Goal: Task Accomplishment & Management: Use online tool/utility

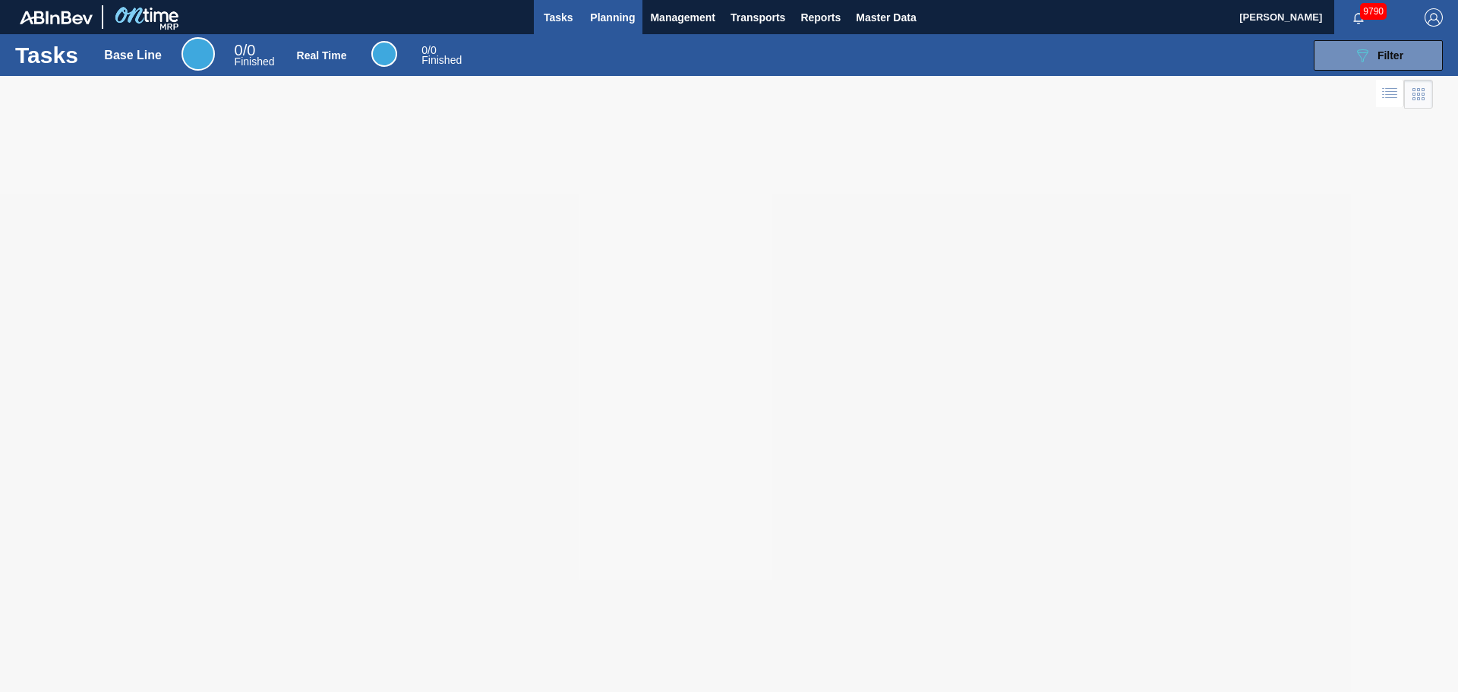
click at [611, 16] on span "Planning" at bounding box center [612, 17] width 45 height 18
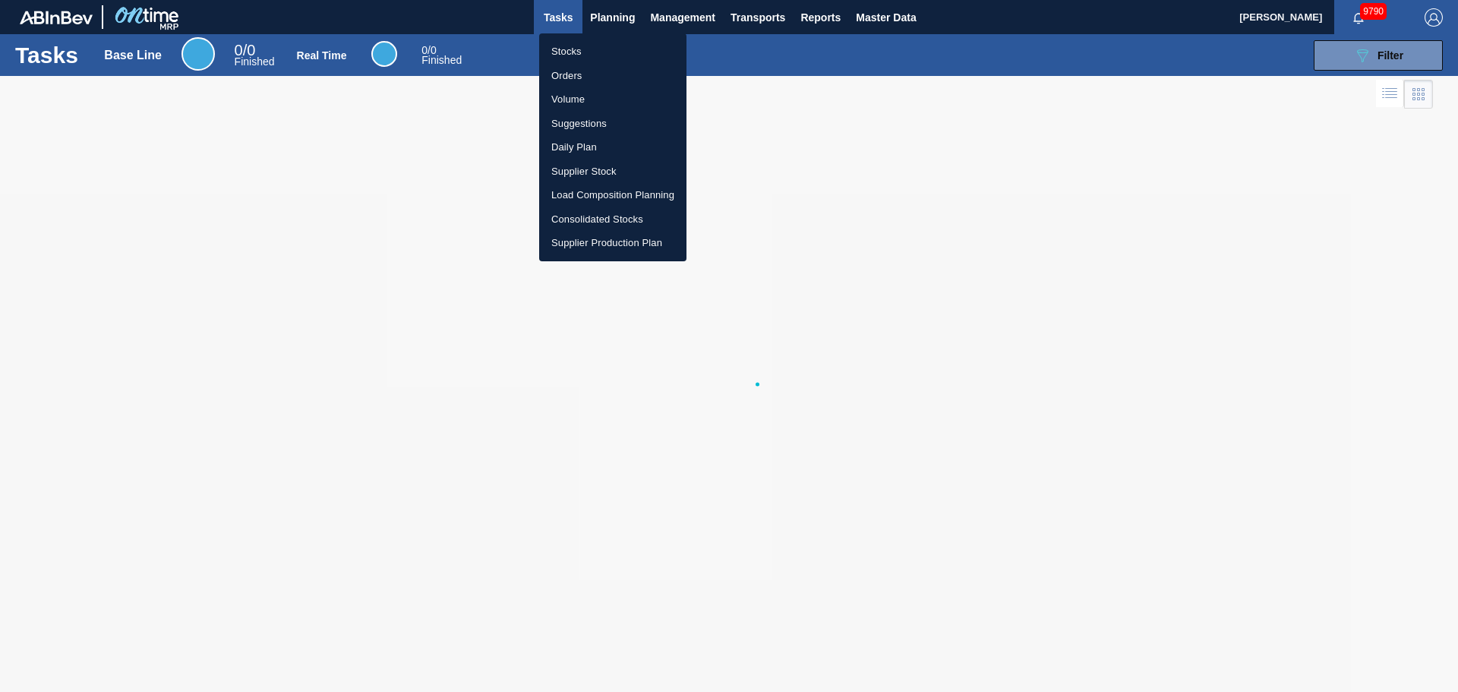
click at [570, 53] on li "Stocks" at bounding box center [612, 51] width 147 height 24
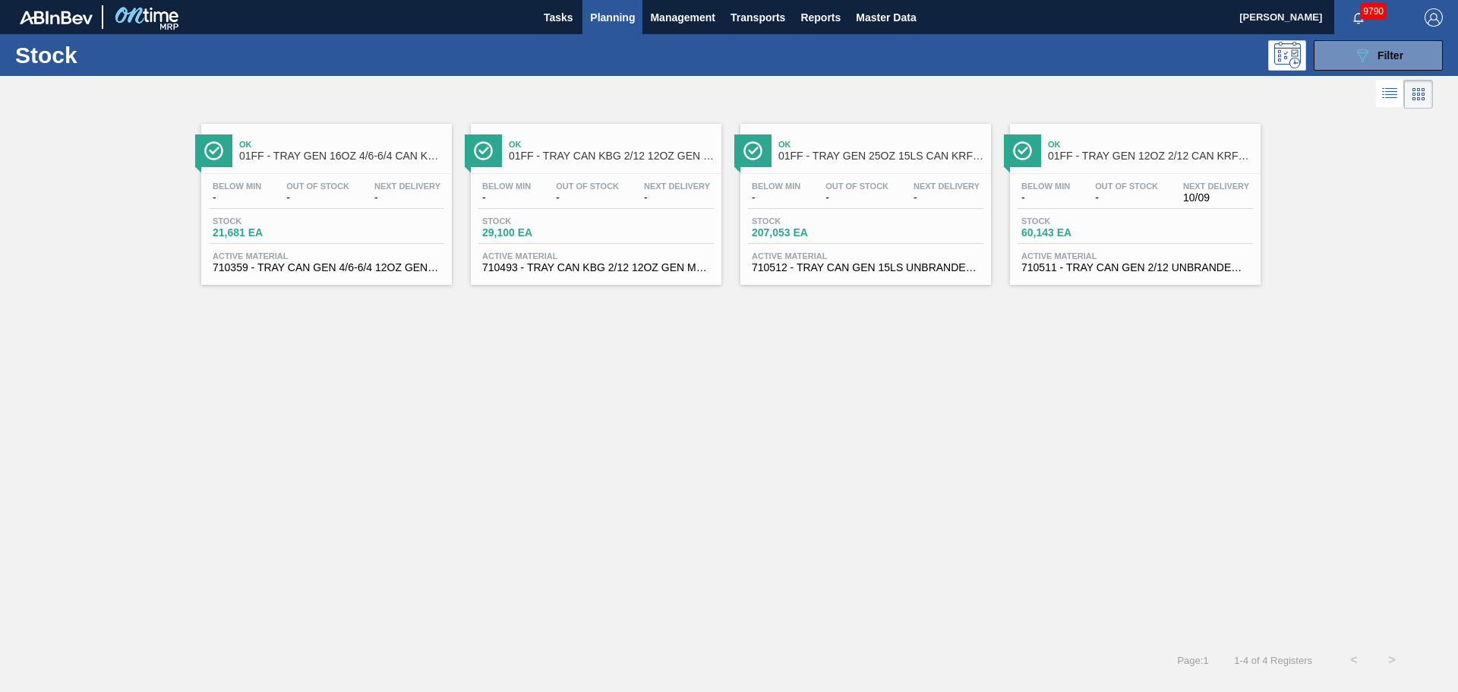
click at [299, 172] on div "Ok 01FF - TRAY GEN 16OZ 4/6-6/4 CAN KRFT 1986-D Below Min - Out Of Stock - Next…" at bounding box center [326, 204] width 251 height 161
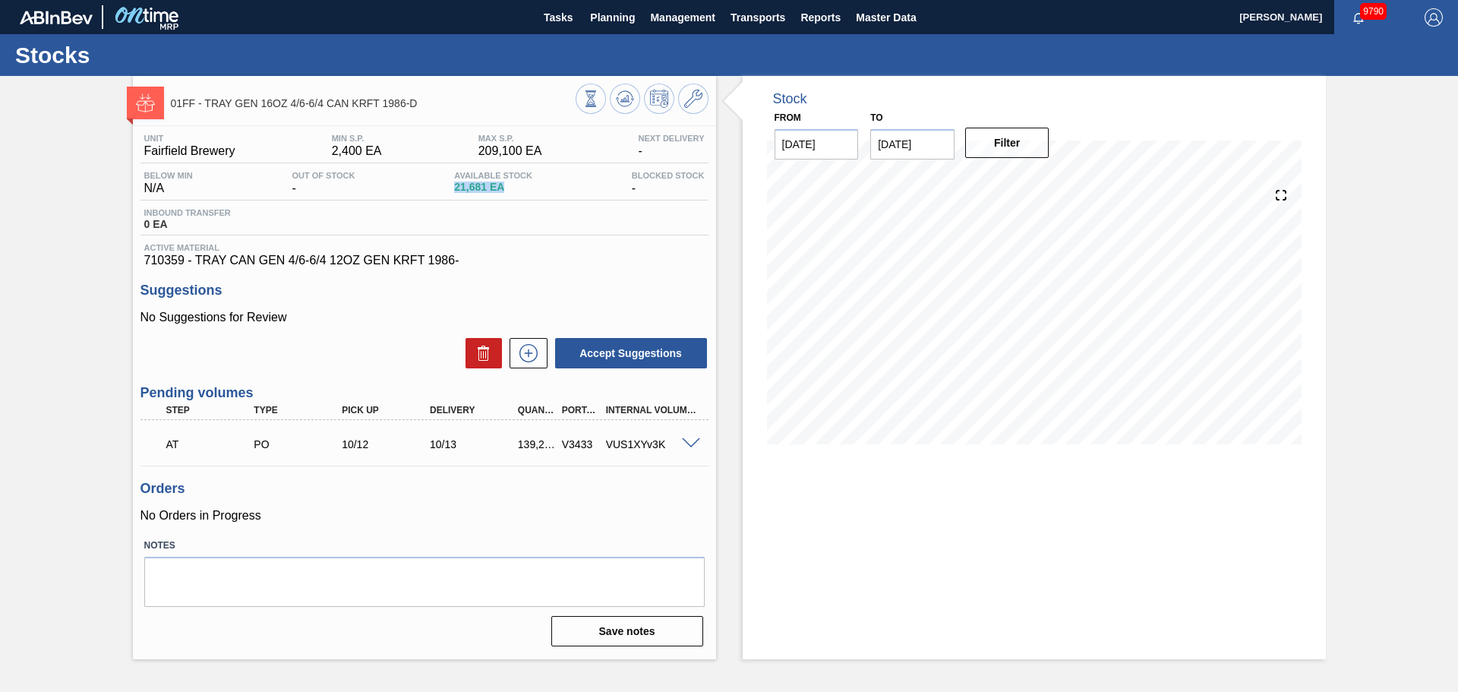
drag, startPoint x: 456, startPoint y: 185, endPoint x: 506, endPoint y: 186, distance: 50.1
click at [506, 186] on span "21,681 EA" at bounding box center [493, 187] width 78 height 11
click at [768, 18] on span "Transports" at bounding box center [758, 17] width 55 height 18
click at [754, 82] on li "[GEOGRAPHIC_DATA]" at bounding box center [770, 76] width 128 height 24
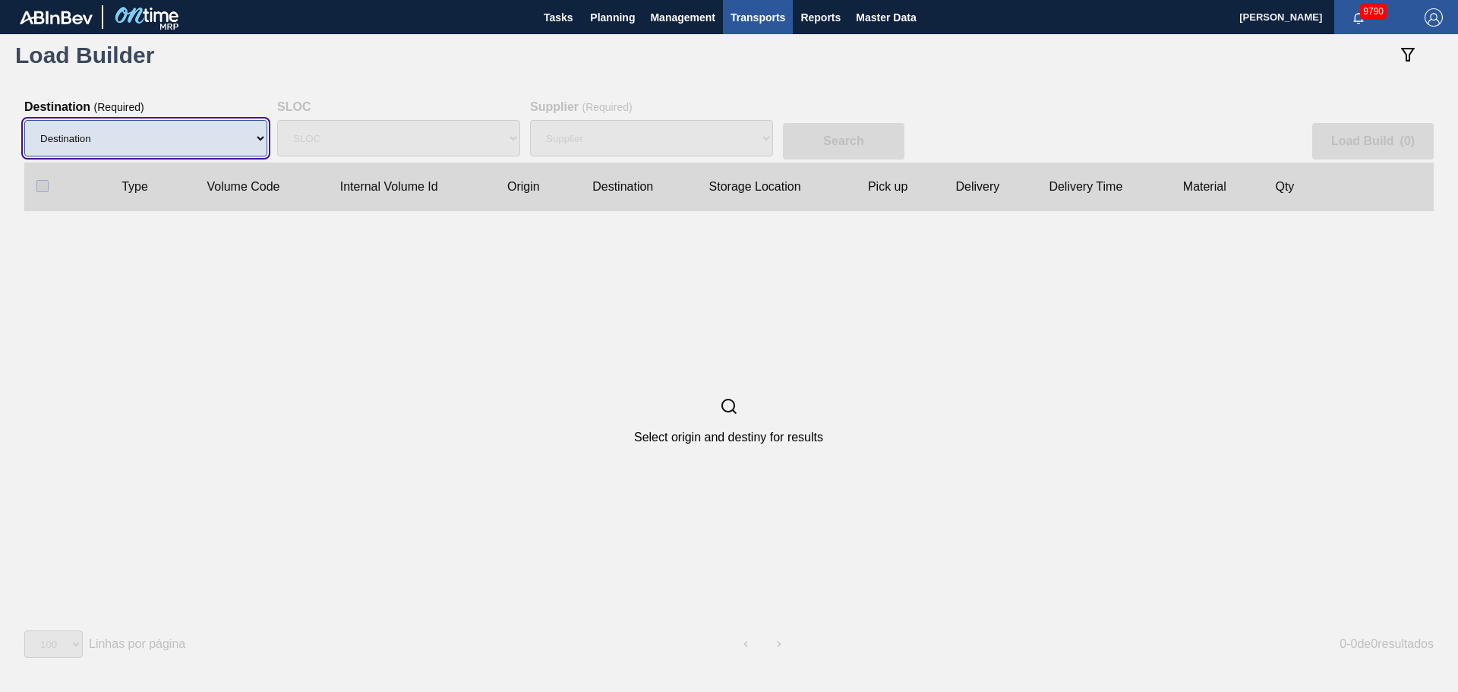
click at [116, 155] on select "Destination 01BV - [GEOGRAPHIC_DATA] 01CL - [GEOGRAPHIC_DATA] 01CV - [GEOGRAPHI…" at bounding box center [145, 138] width 243 height 36
select select "8"
click at [24, 120] on select "Destination 01BV - [GEOGRAPHIC_DATA] 01CL - [GEOGRAPHIC_DATA] 01CV - [GEOGRAPHI…" at bounding box center [145, 138] width 243 height 36
select select "N/A"
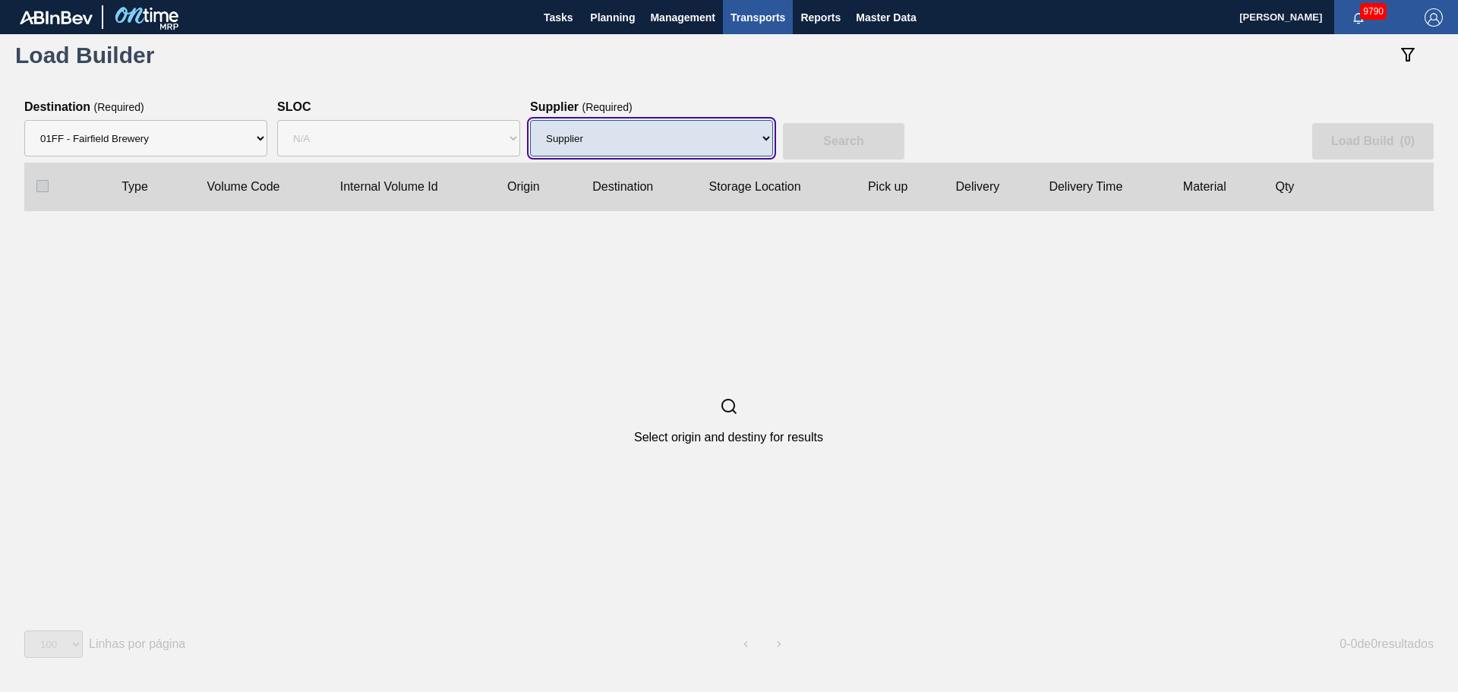
click at [728, 148] on select "Supplier 8329501 - ACCORD CARTON CO 8341298 - ACCREDO PACKAGING INC 8248341 - A…" at bounding box center [651, 138] width 243 height 36
select select "1474"
click at [530, 120] on select "Supplier 8329501 - ACCORD CARTON CO 8341298 - ACCREDO PACKAGING INC 8248341 - A…" at bounding box center [651, 138] width 243 height 36
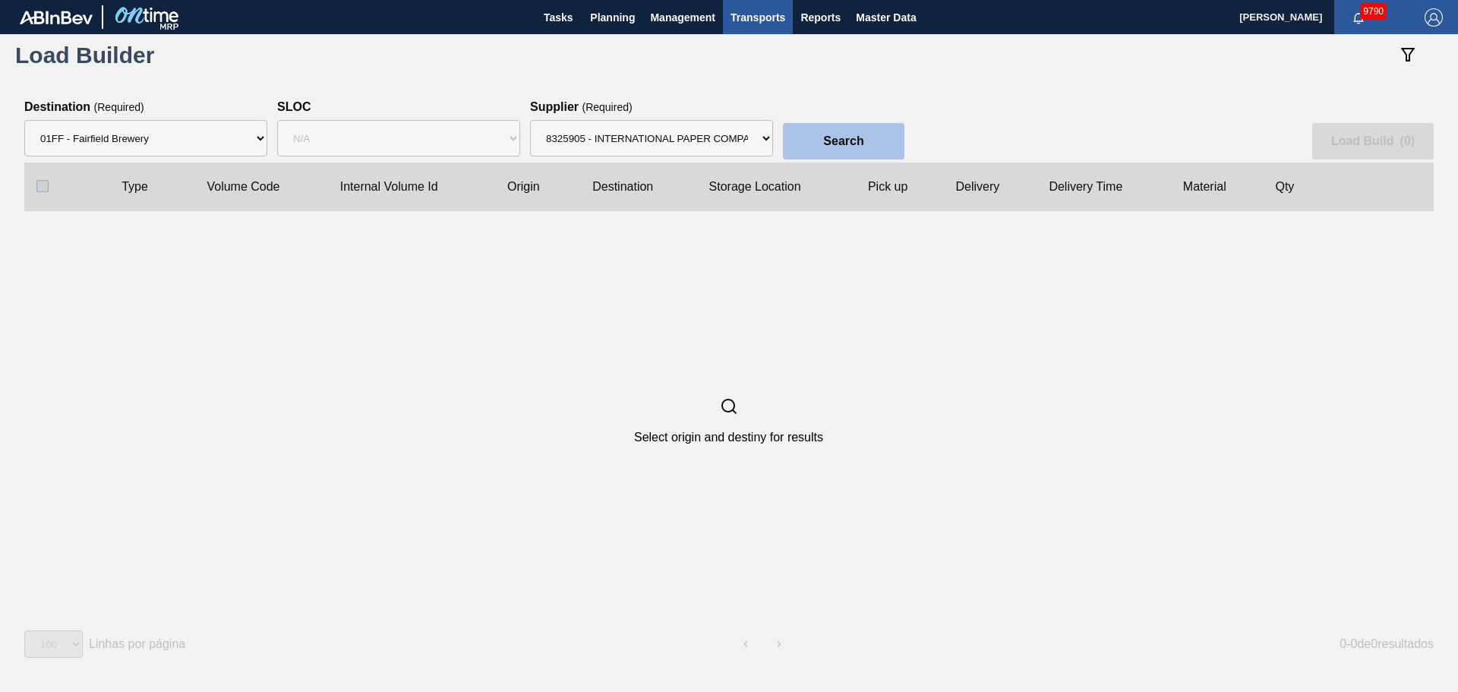
click at [810, 146] on button "Search" at bounding box center [844, 141] width 122 height 36
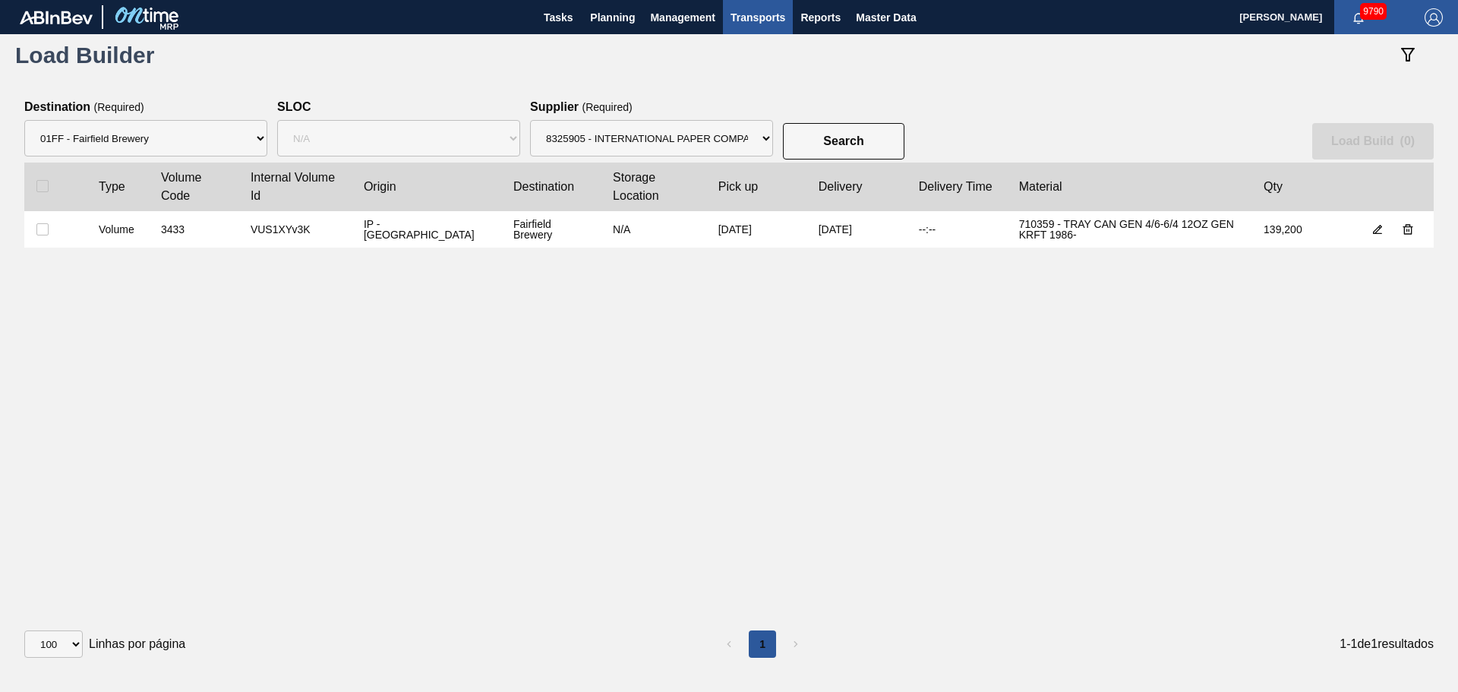
click at [33, 235] on clb-table-tbody-cell at bounding box center [55, 229] width 62 height 36
click at [39, 235] on input "checkbox" at bounding box center [42, 229] width 12 height 12
checkbox input "true"
click at [1330, 149] on button "Load Build ( 1 )" at bounding box center [1373, 141] width 122 height 36
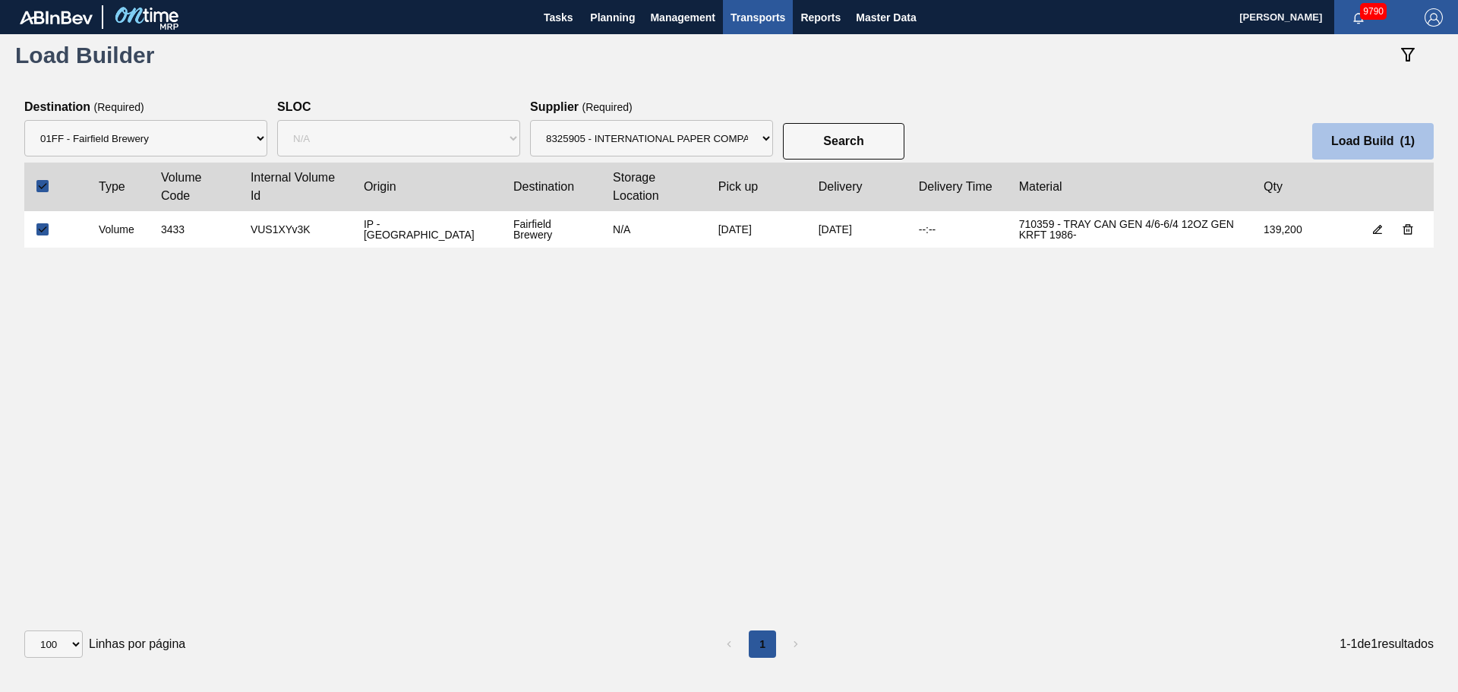
select select "Undefined"
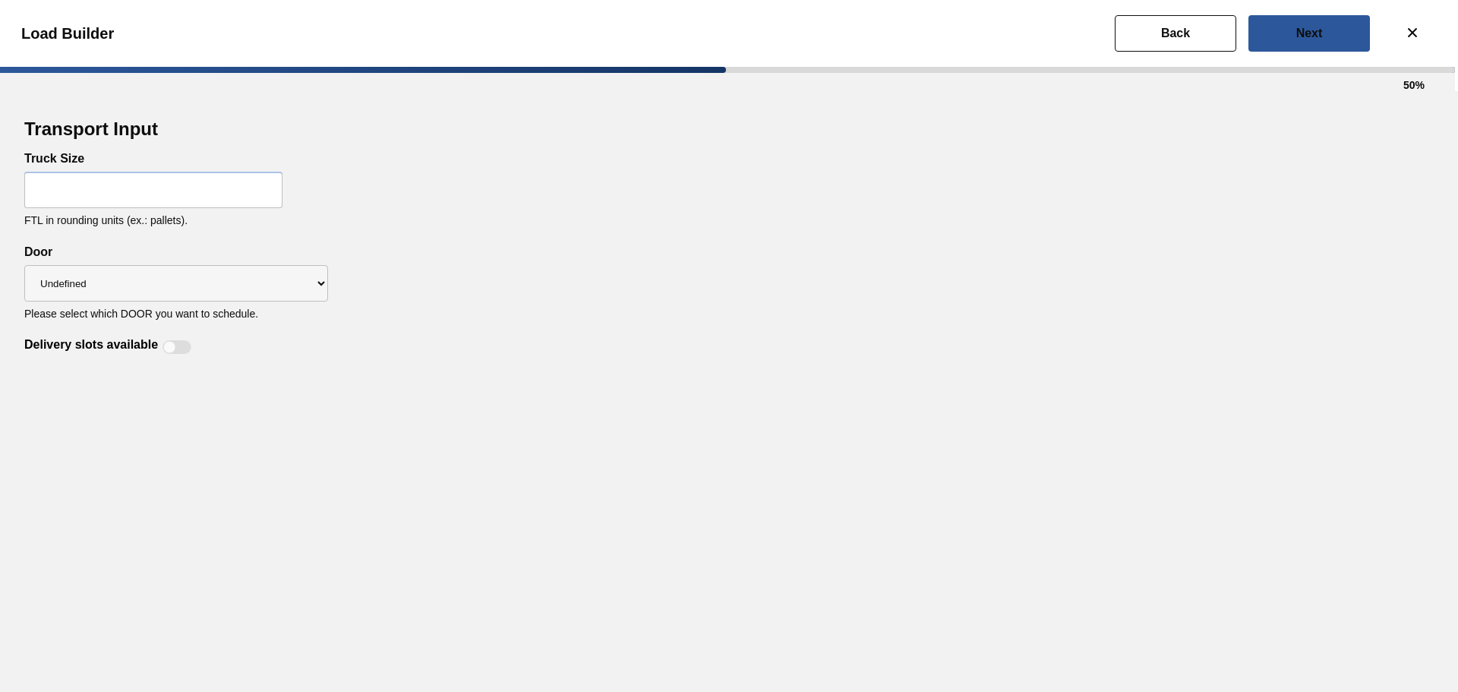
click at [78, 205] on input "text" at bounding box center [153, 190] width 258 height 36
type input "58"
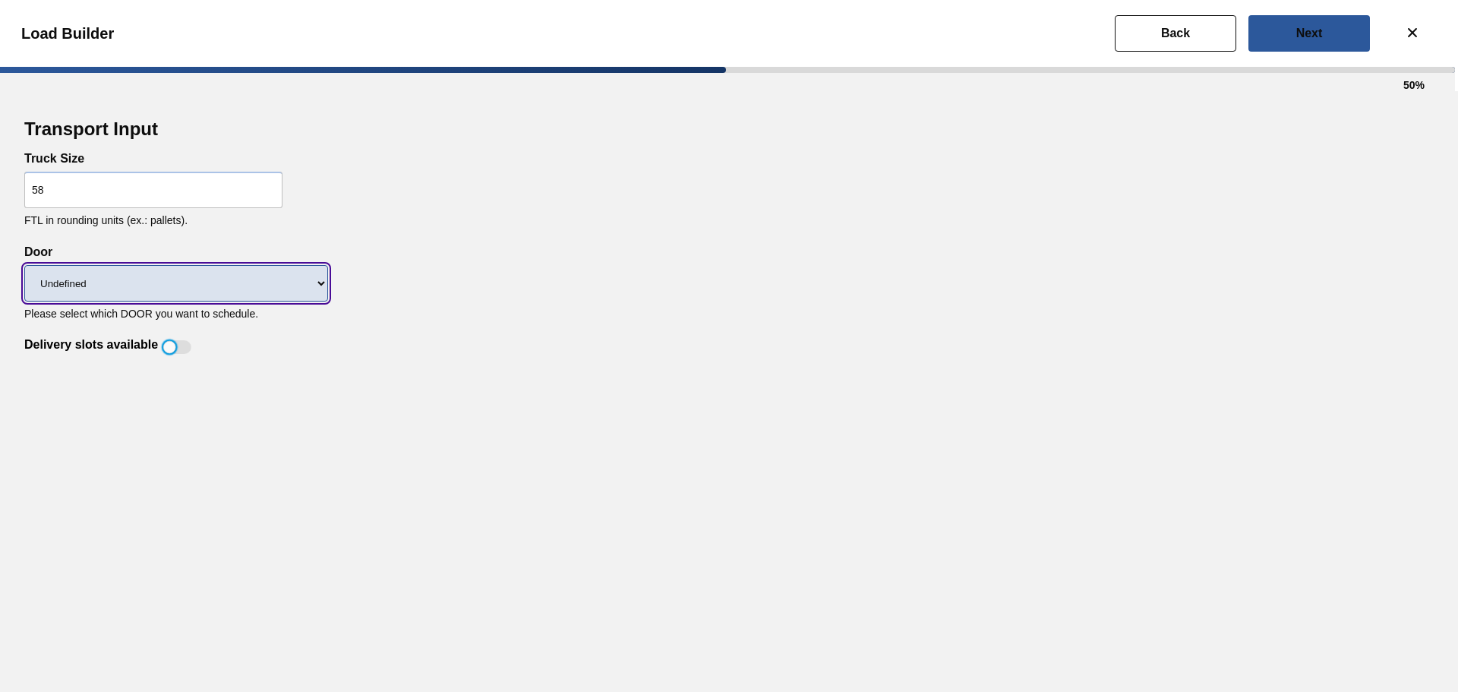
drag, startPoint x: 164, startPoint y: 273, endPoint x: 147, endPoint y: 299, distance: 31.8
click at [164, 273] on select "Undefined DR1 DR14 DR14T" at bounding box center [176, 283] width 304 height 36
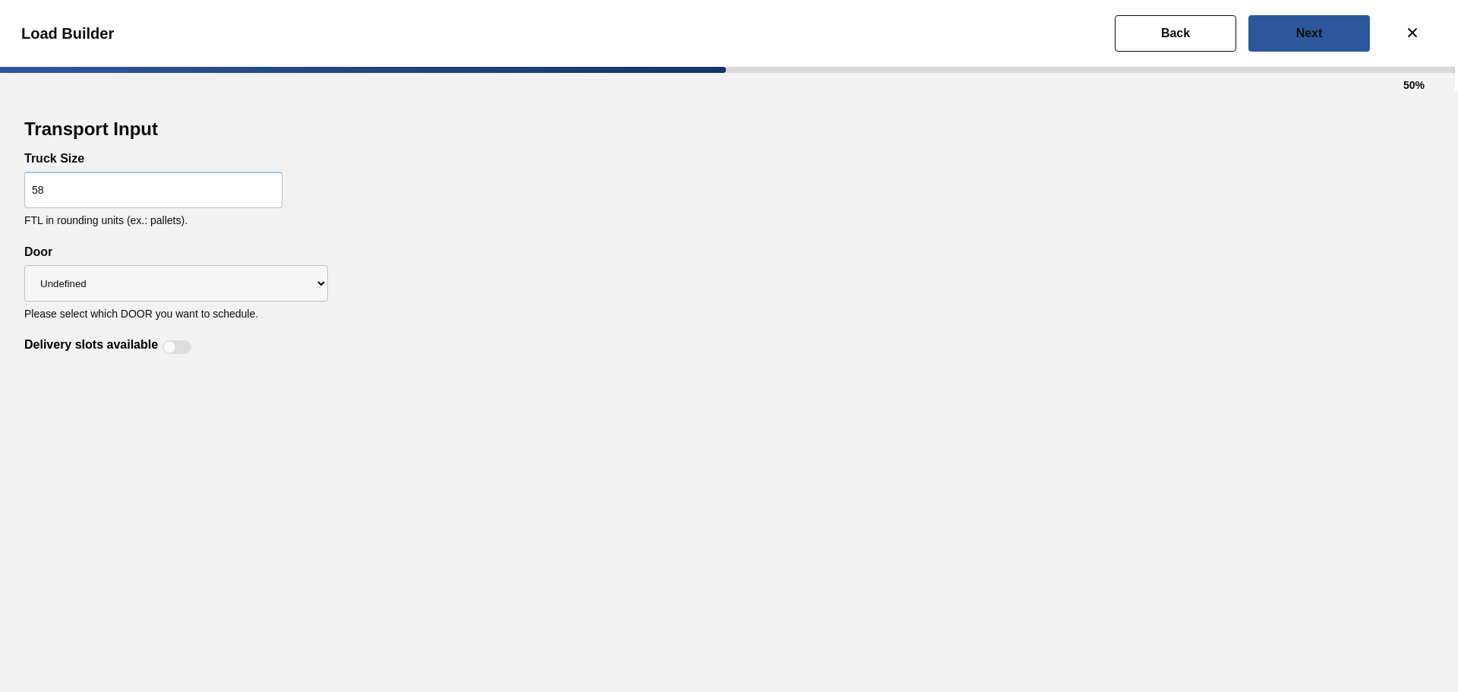
drag, startPoint x: 419, startPoint y: 311, endPoint x: 238, endPoint y: 313, distance: 180.0
click at [419, 311] on div "Transport Input Truck Size 58 FTL in rounding units (ex.: pallets). Delivery sl…" at bounding box center [729, 235] width 1410 height 241
click at [177, 340] on div at bounding box center [177, 347] width 29 height 14
checkbox input "true"
click at [0, 0] on slot "Next" at bounding box center [0, 0] width 0 height 0
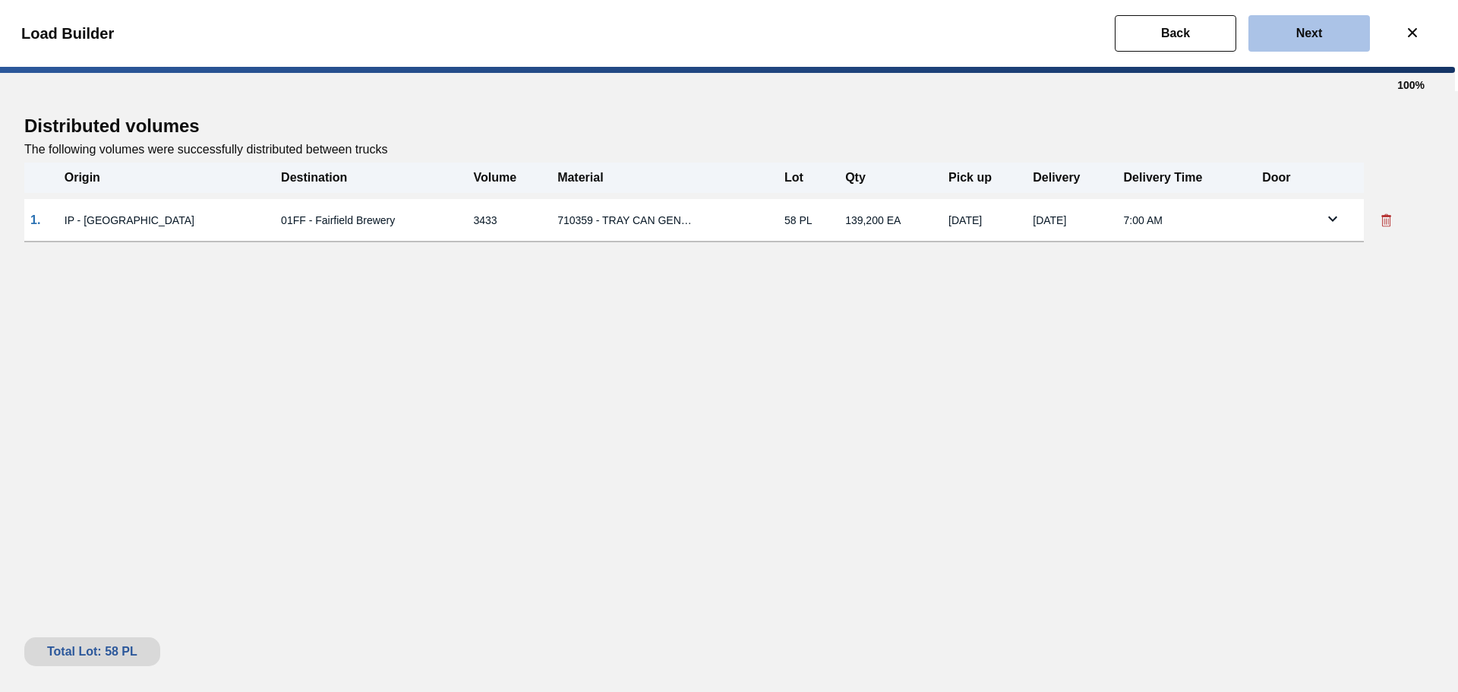
click at [0, 0] on slot "Next" at bounding box center [0, 0] width 0 height 0
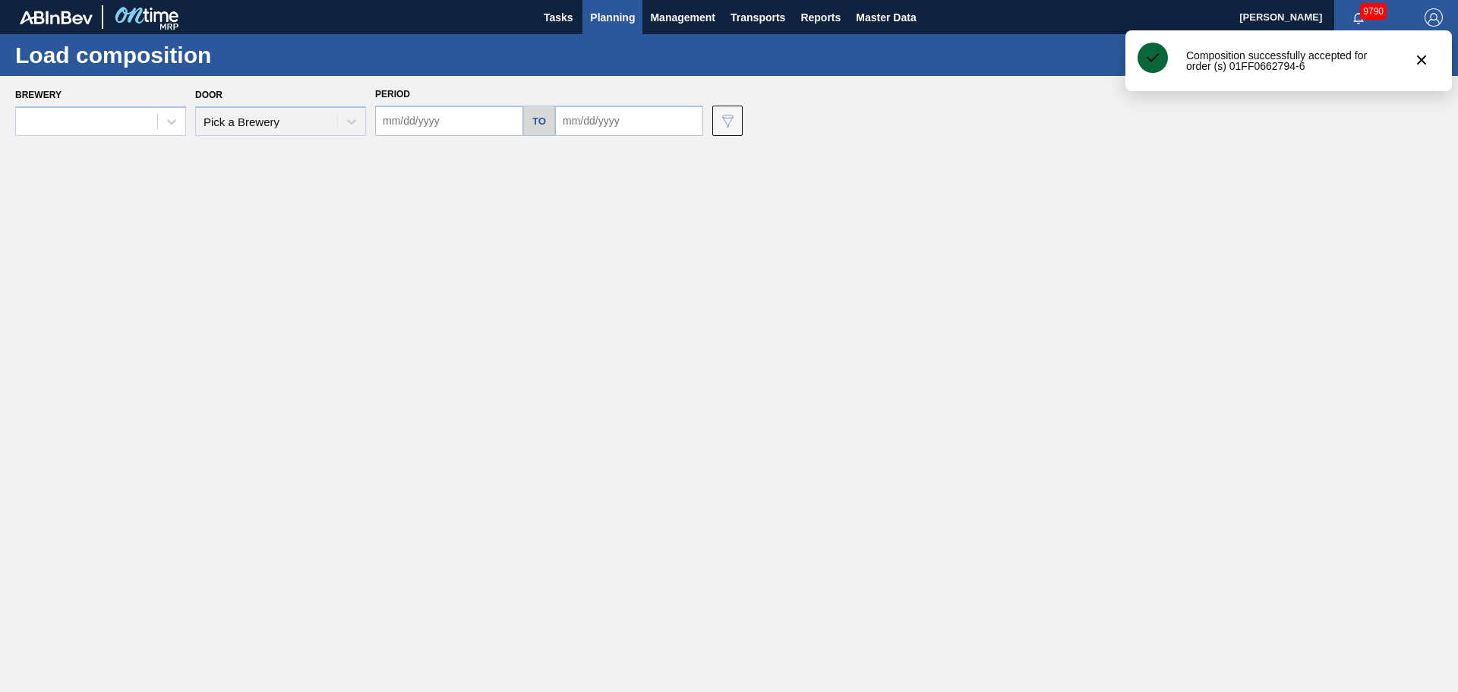
type input "[DATE]"
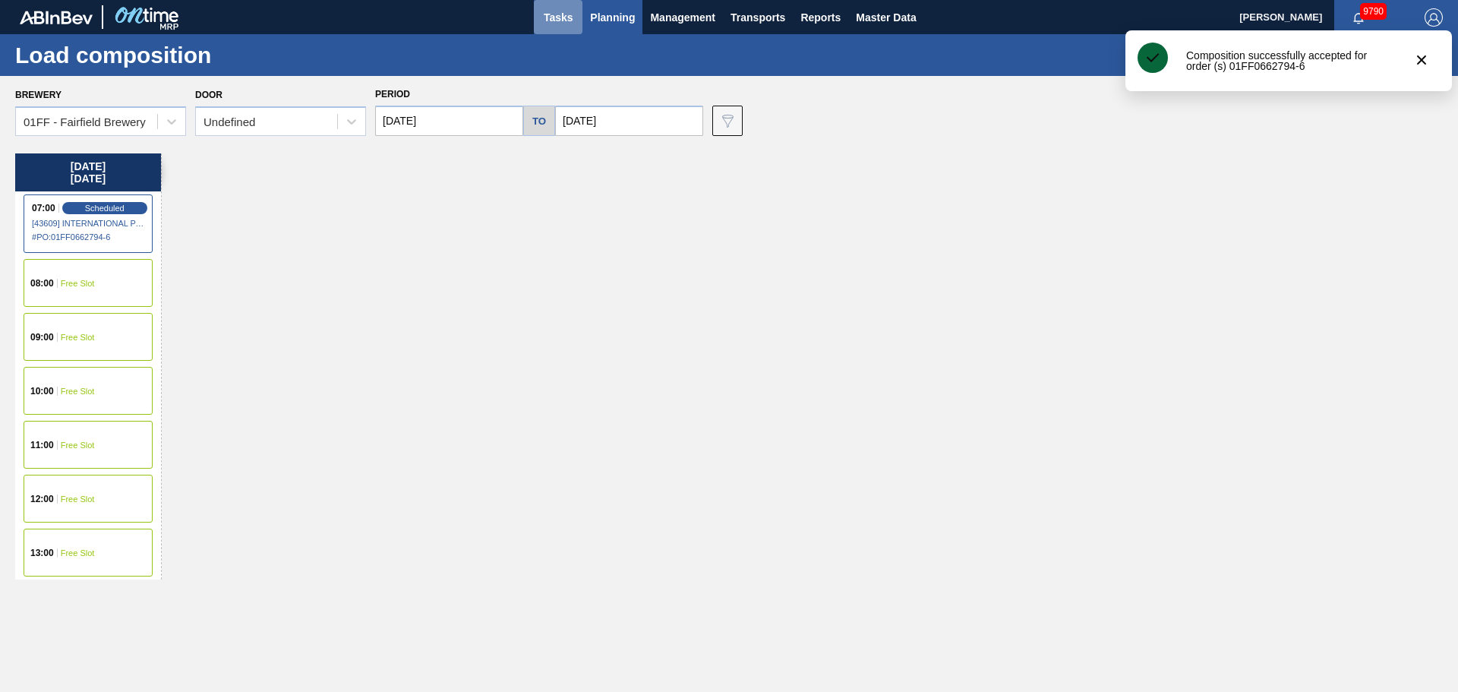
click at [559, 17] on span "Tasks" at bounding box center [558, 17] width 33 height 18
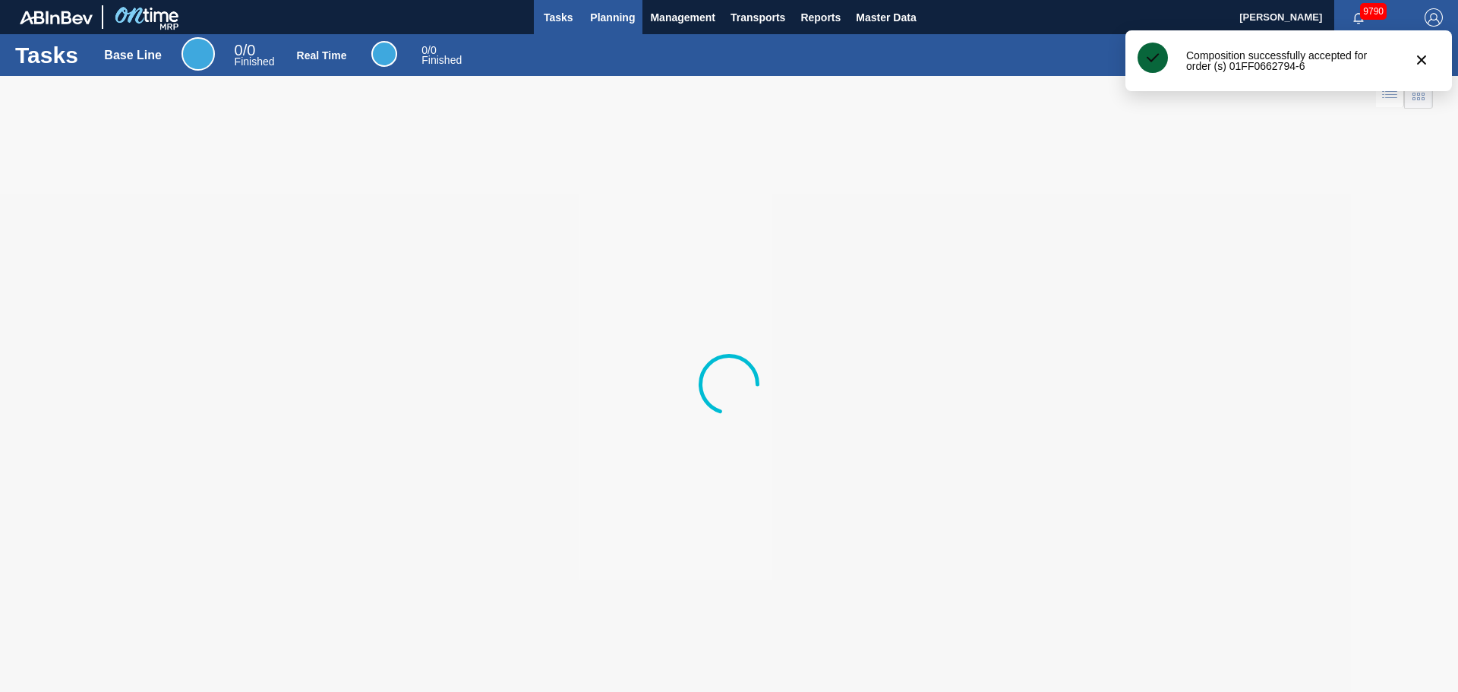
click at [597, 17] on span "Planning" at bounding box center [612, 17] width 45 height 18
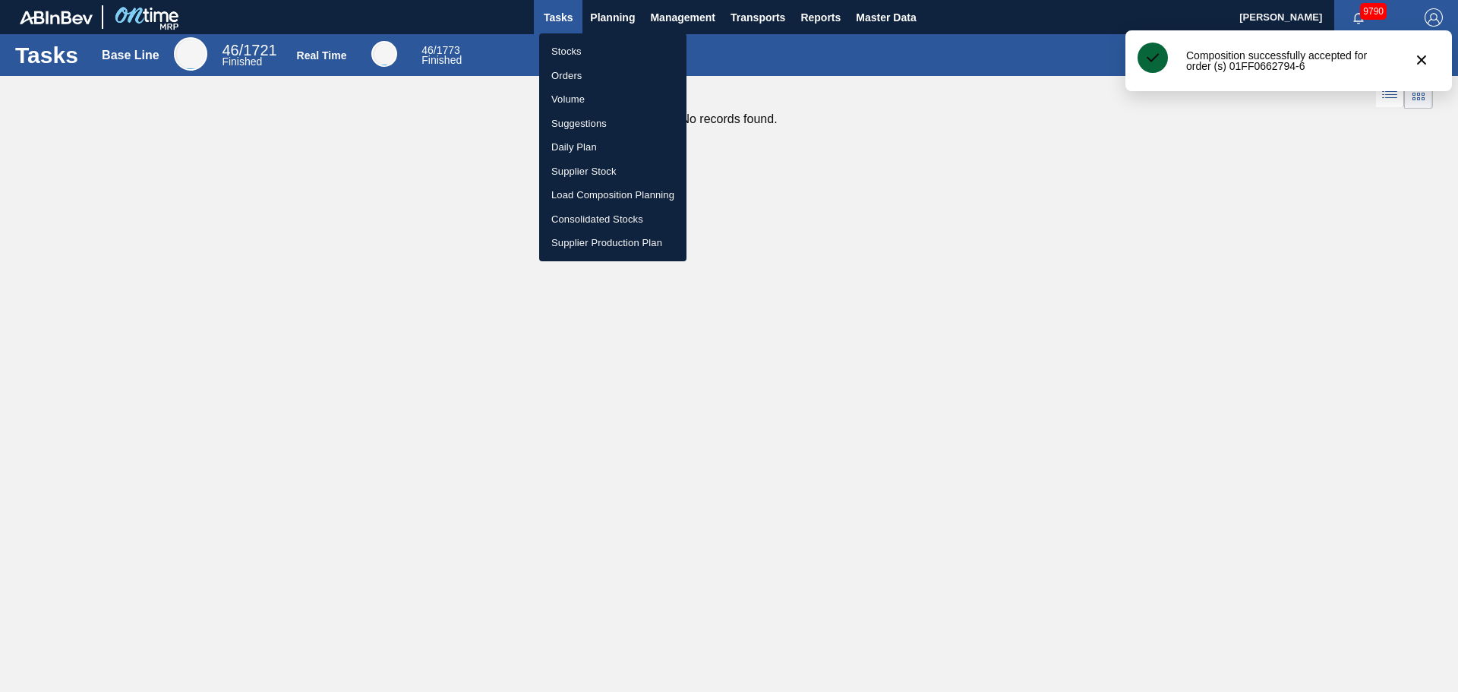
drag, startPoint x: 1439, startPoint y: 62, endPoint x: 1423, endPoint y: 62, distance: 16.0
click at [1439, 62] on div at bounding box center [729, 346] width 1458 height 692
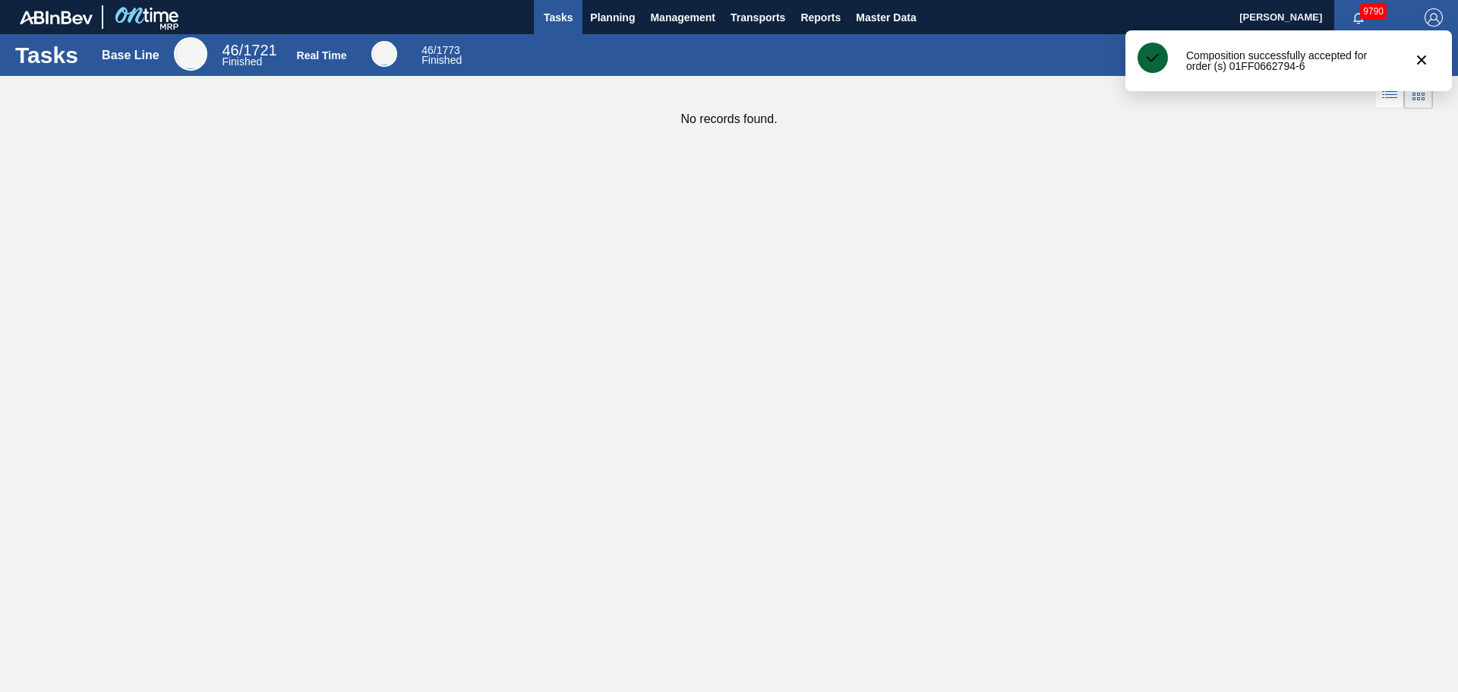
click at [1422, 62] on div "Stocks Orders Volume Suggestions Daily Plan Supplier Stock Load Composition Pla…" at bounding box center [729, 346] width 1458 height 692
click at [1421, 59] on icon "botão de ícone" at bounding box center [1421, 59] width 9 height 9
